Goal: Information Seeking & Learning: Learn about a topic

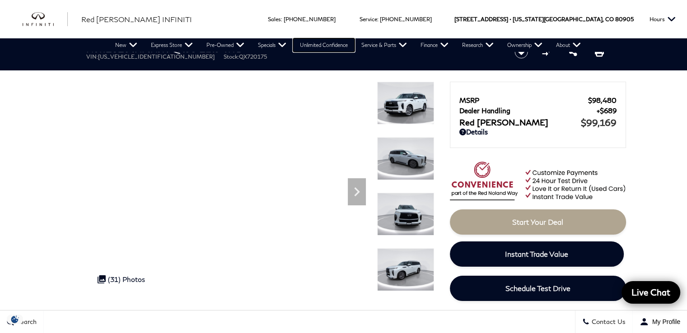
click at [319, 42] on link "Unlimited Confidence" at bounding box center [323, 45] width 61 height 14
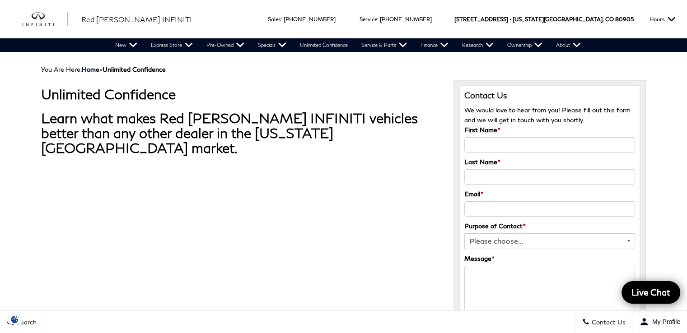
drag, startPoint x: 314, startPoint y: 205, endPoint x: 248, endPoint y: 93, distance: 130.4
click at [248, 93] on h1 "Unlimited Confidence" at bounding box center [240, 94] width 399 height 15
